Goal: Communication & Community: Answer question/provide support

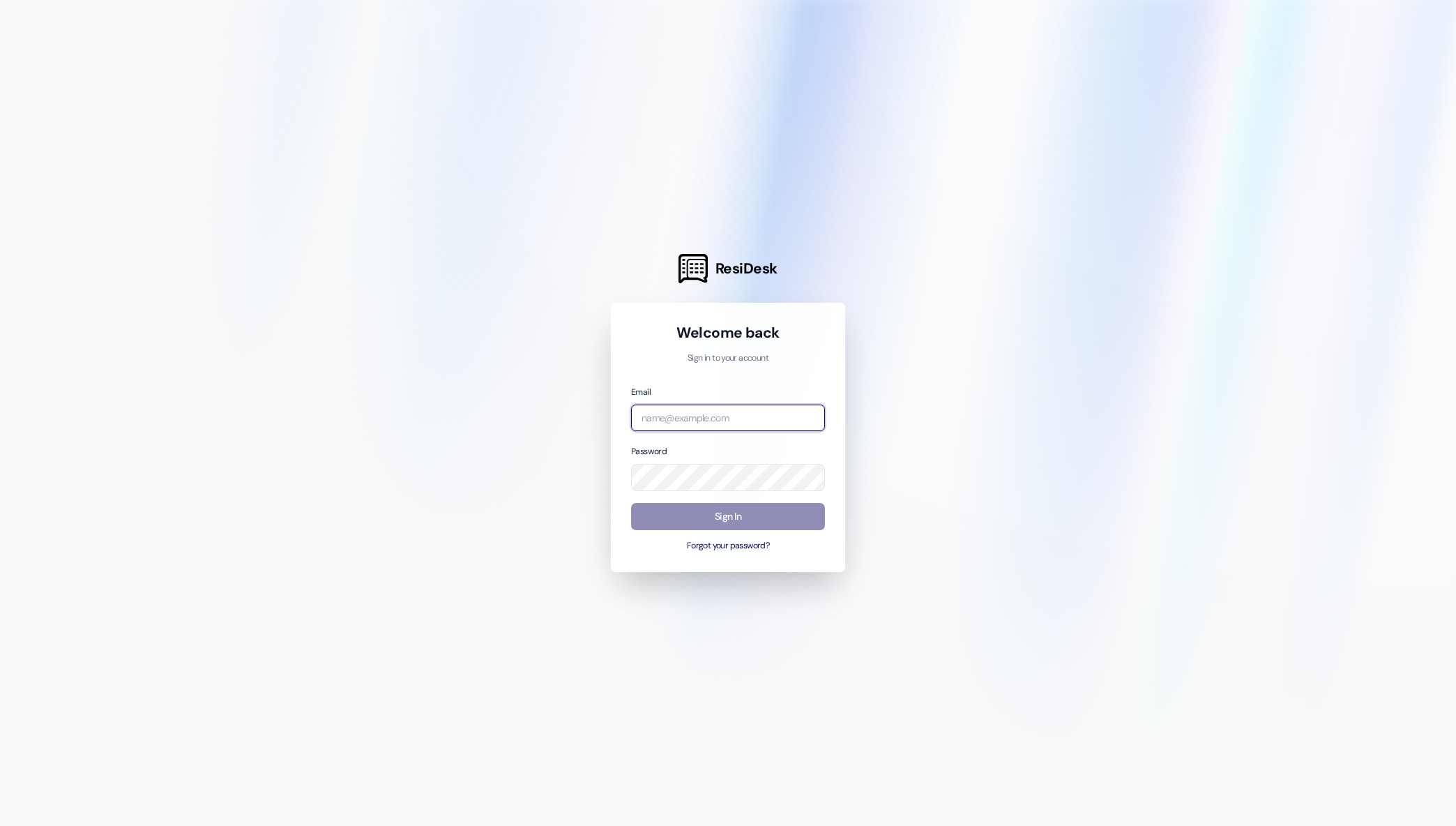
type input "[EMAIL_ADDRESS][DOMAIN_NAME]"
click at [717, 520] on button "Sign In" at bounding box center [728, 516] width 194 height 27
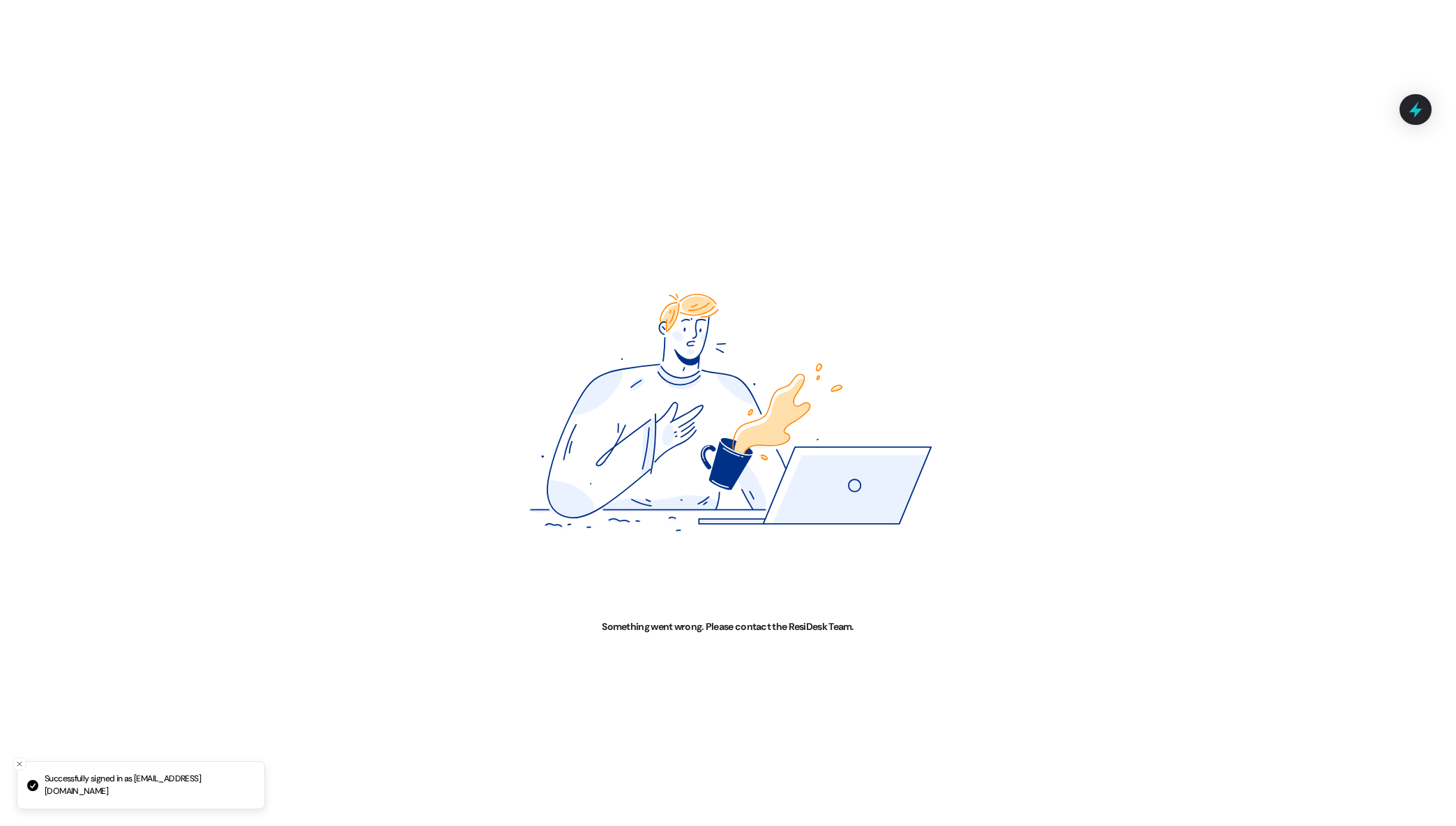
click at [711, 518] on img at bounding box center [728, 413] width 728 height 413
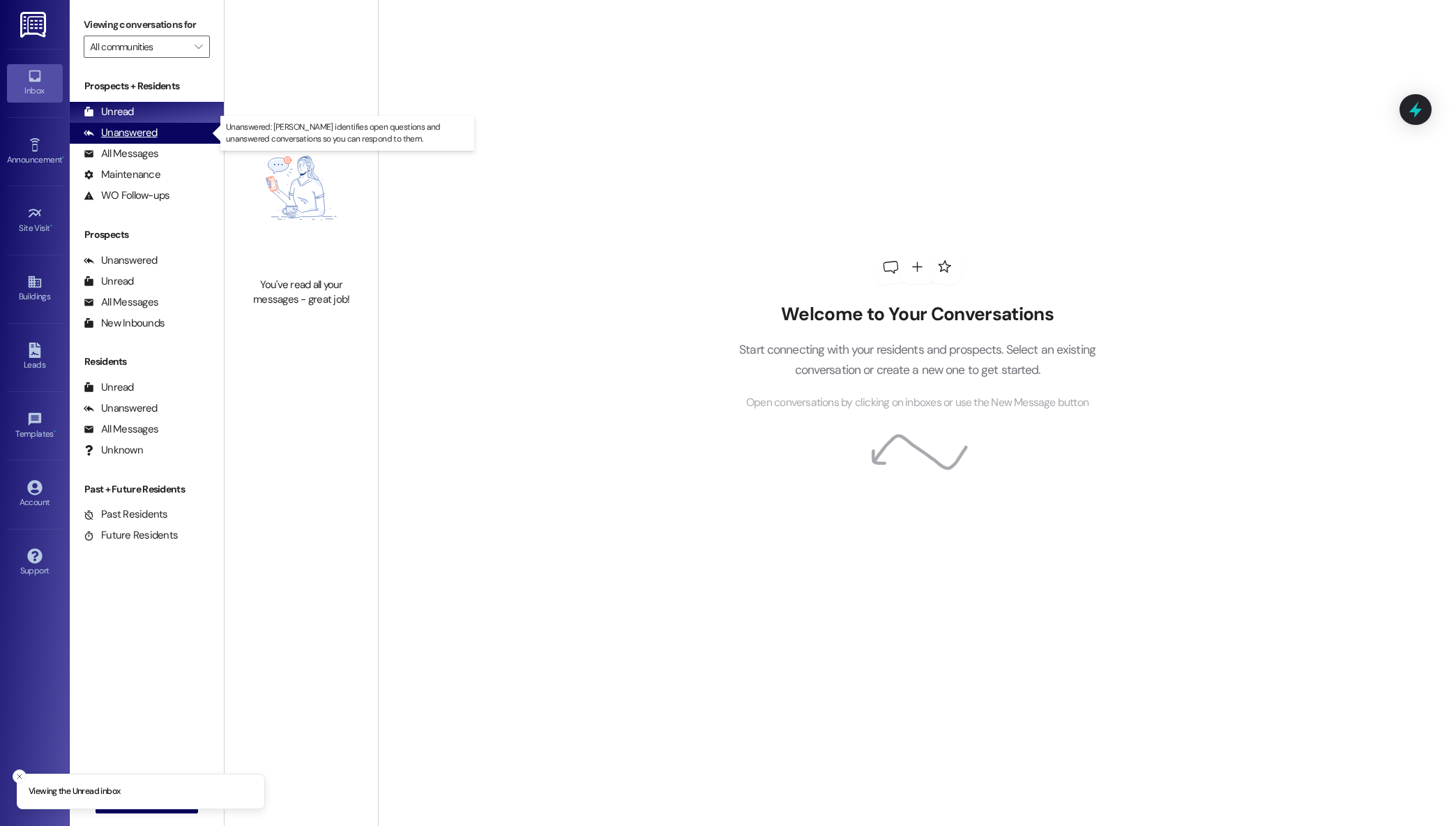
click at [141, 134] on div "Unanswered" at bounding box center [120, 133] width 74 height 15
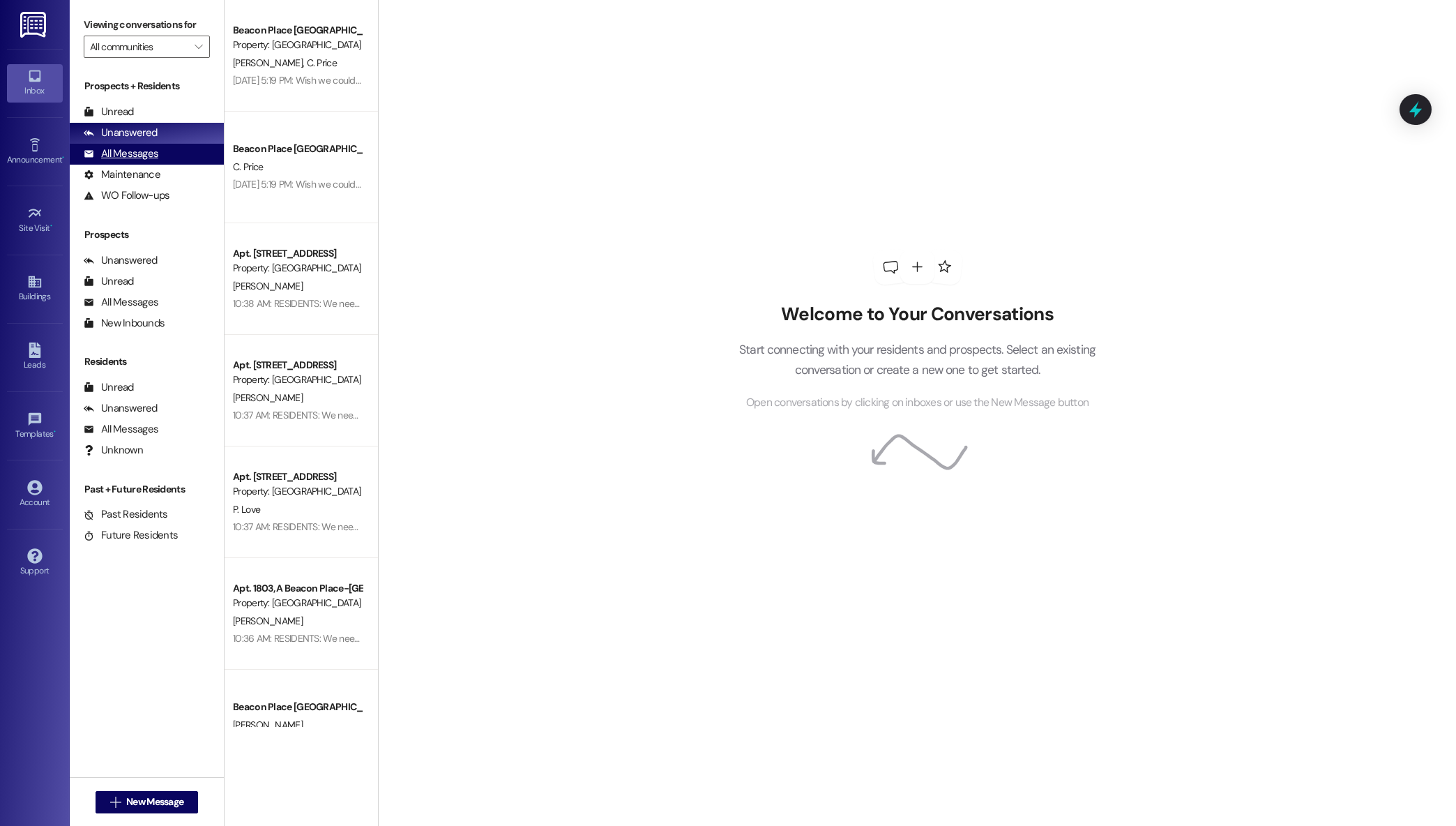
click at [139, 154] on div "All Messages" at bounding box center [120, 153] width 75 height 15
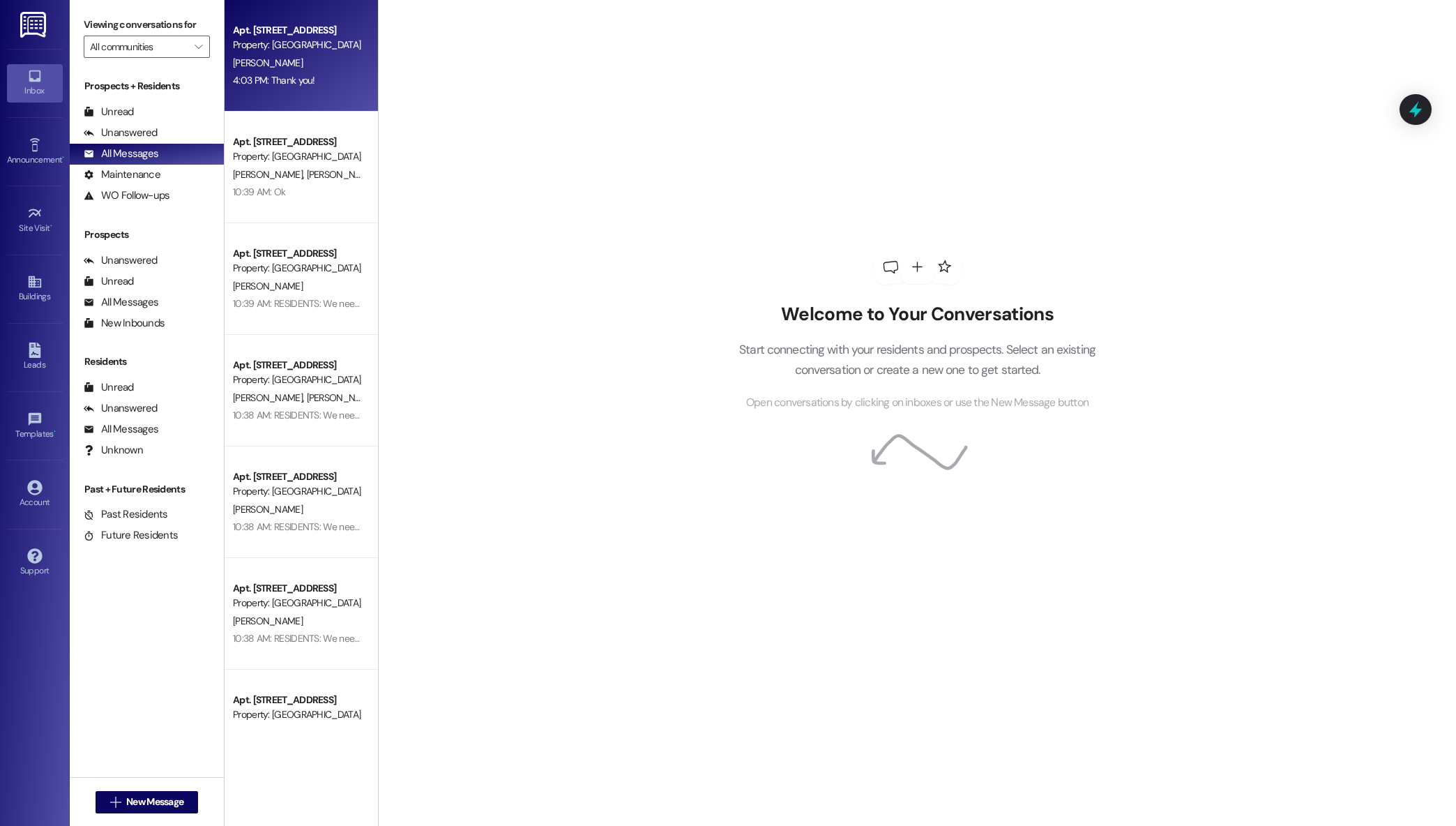
click at [268, 74] on div "4:03 PM: Thank you! 4:03 PM: Thank you!" at bounding box center [297, 80] width 132 height 17
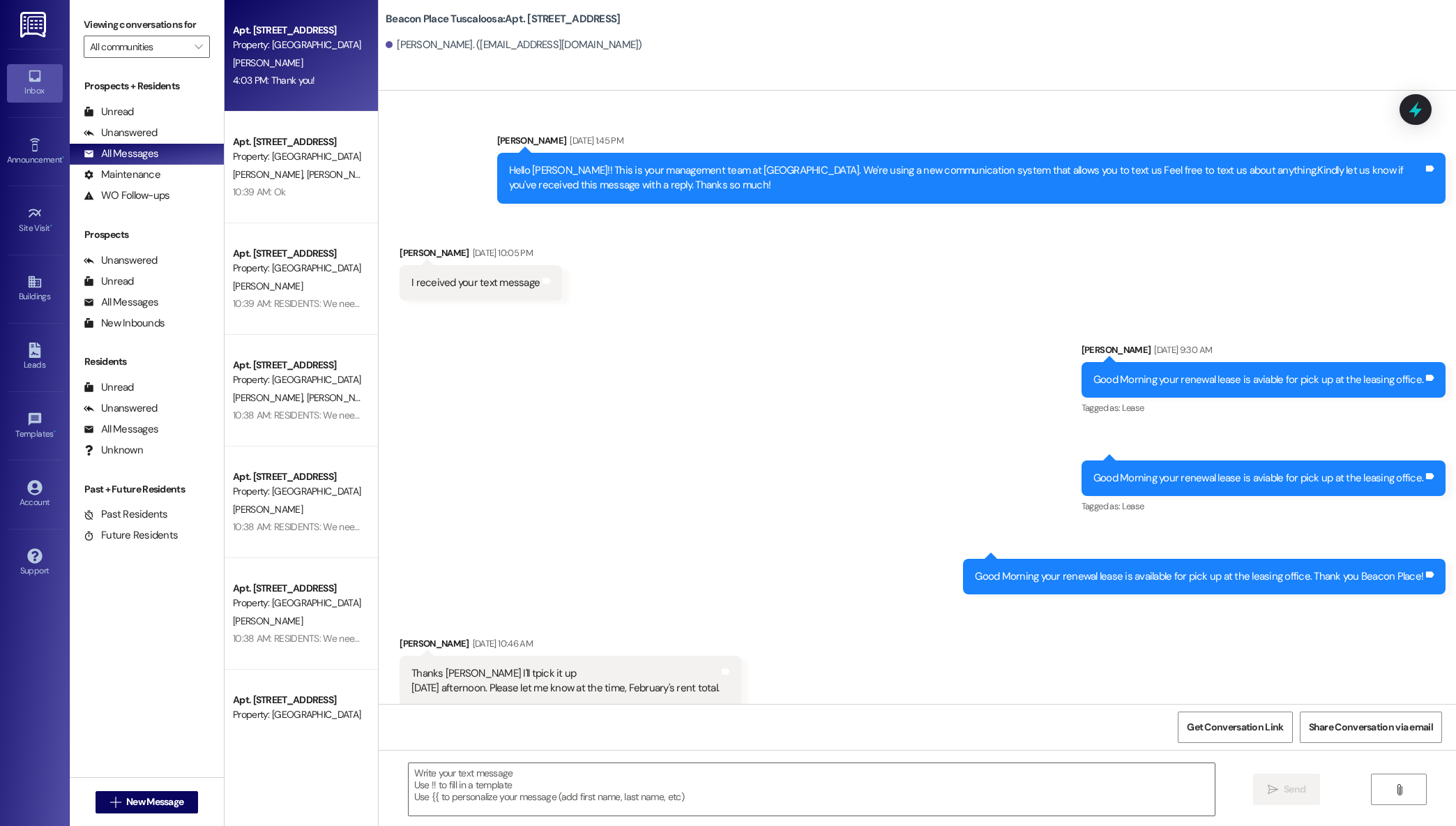
scroll to position [51416, 0]
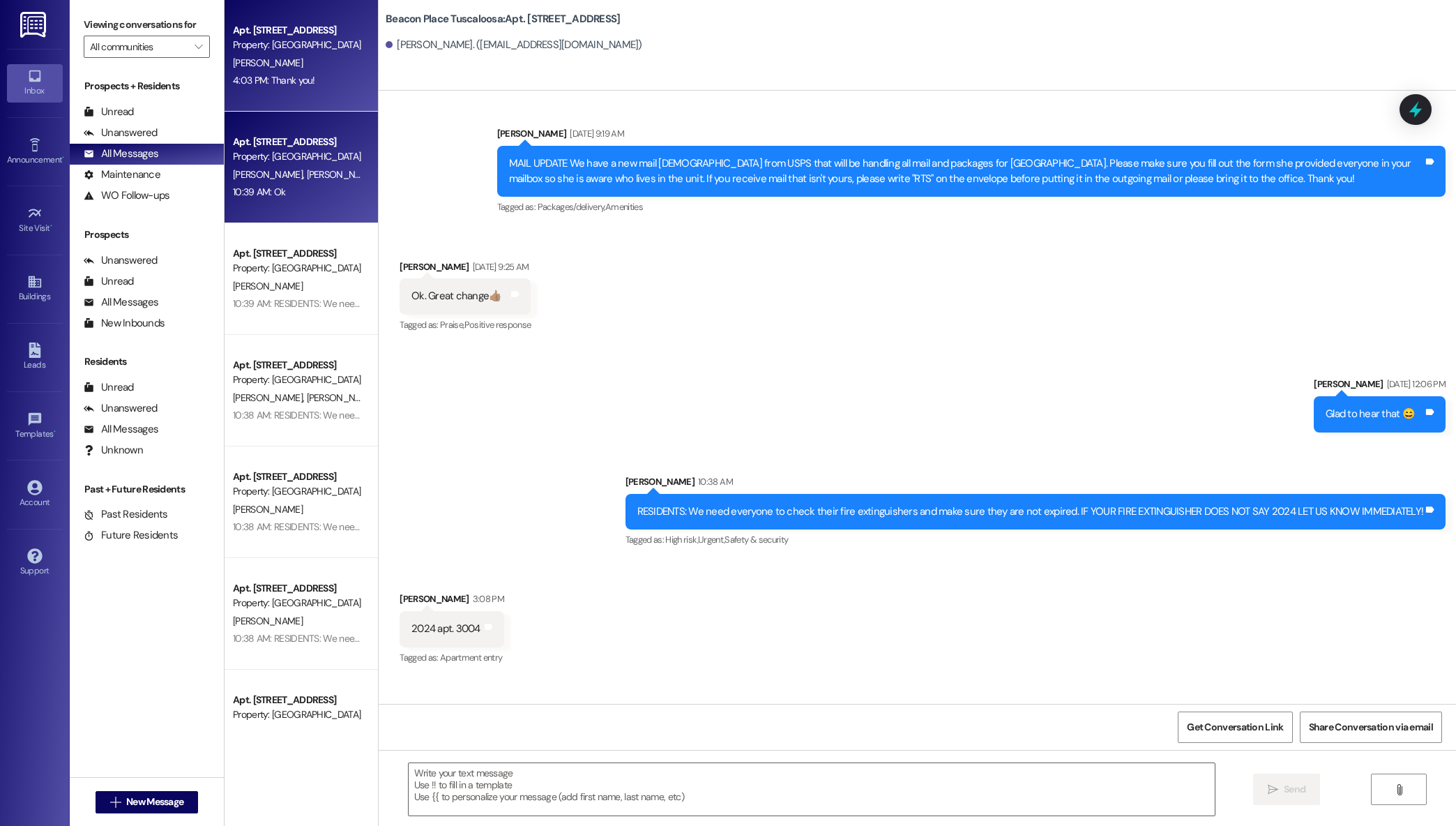
click at [272, 150] on div "Property: [GEOGRAPHIC_DATA] [GEOGRAPHIC_DATA]" at bounding box center [297, 156] width 129 height 15
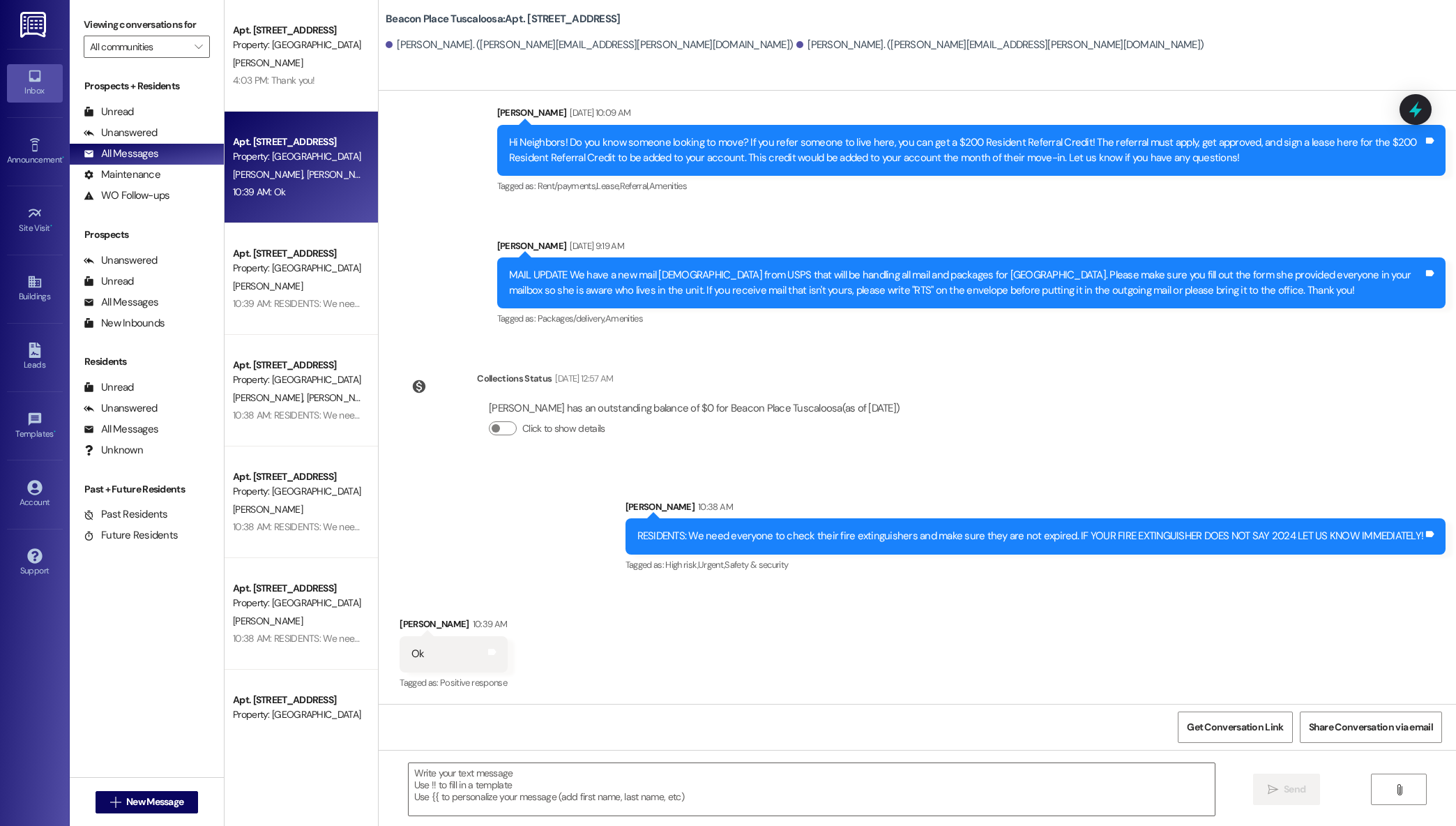
scroll to position [2679, 0]
